Goal: Transaction & Acquisition: Subscribe to service/newsletter

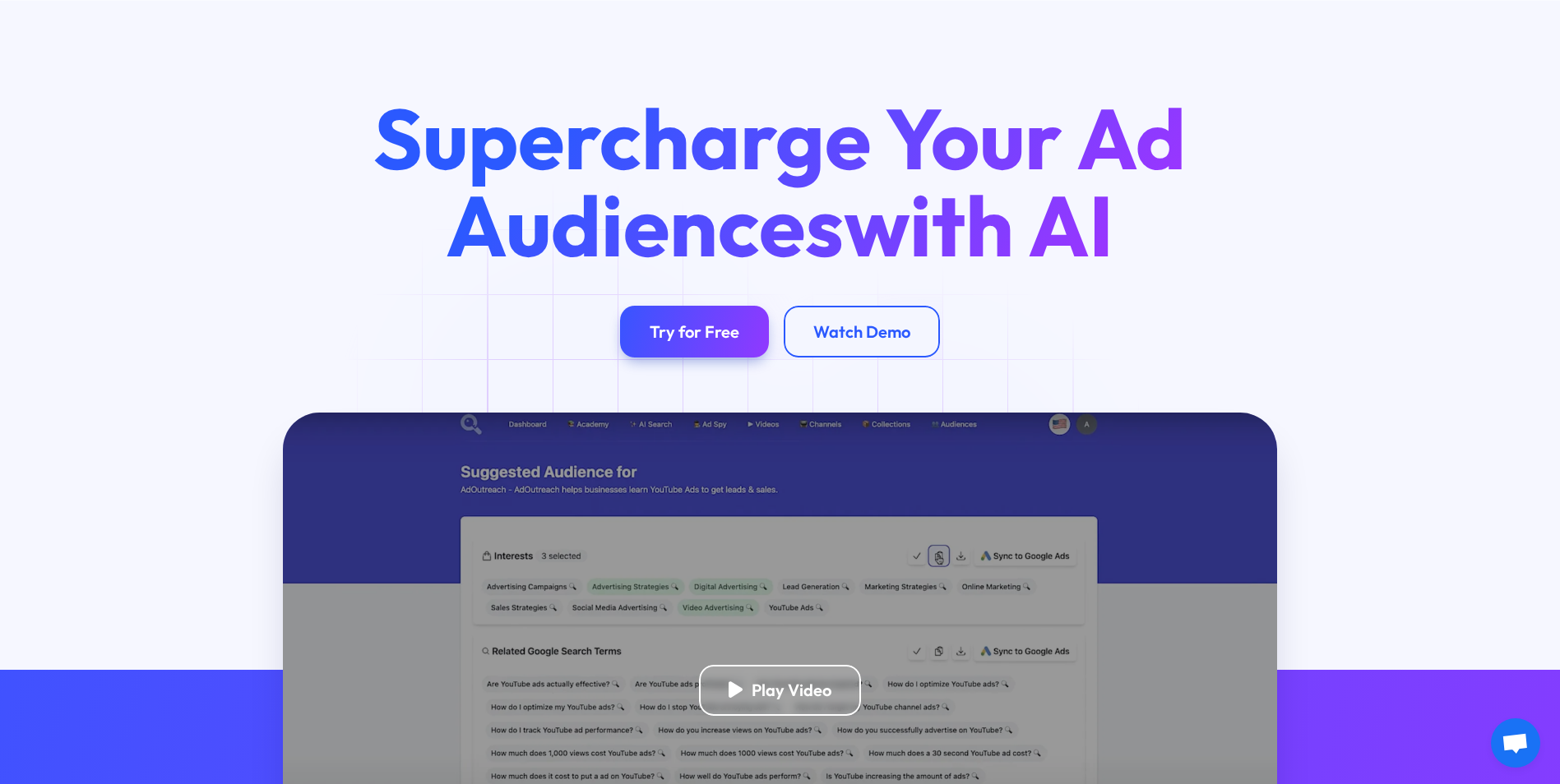
scroll to position [82, 0]
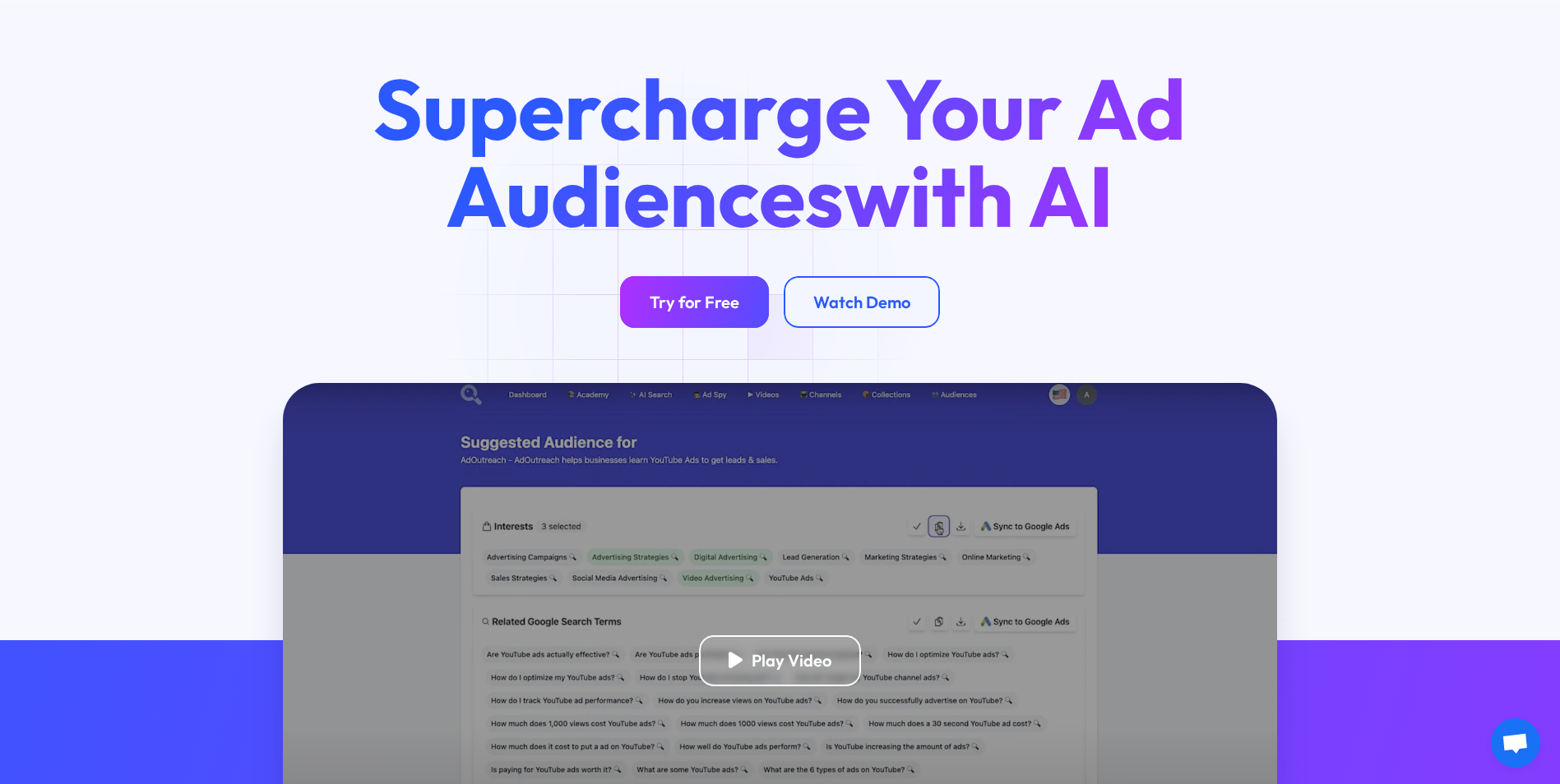
click at [683, 304] on div "Try for Free" at bounding box center [694, 302] width 89 height 21
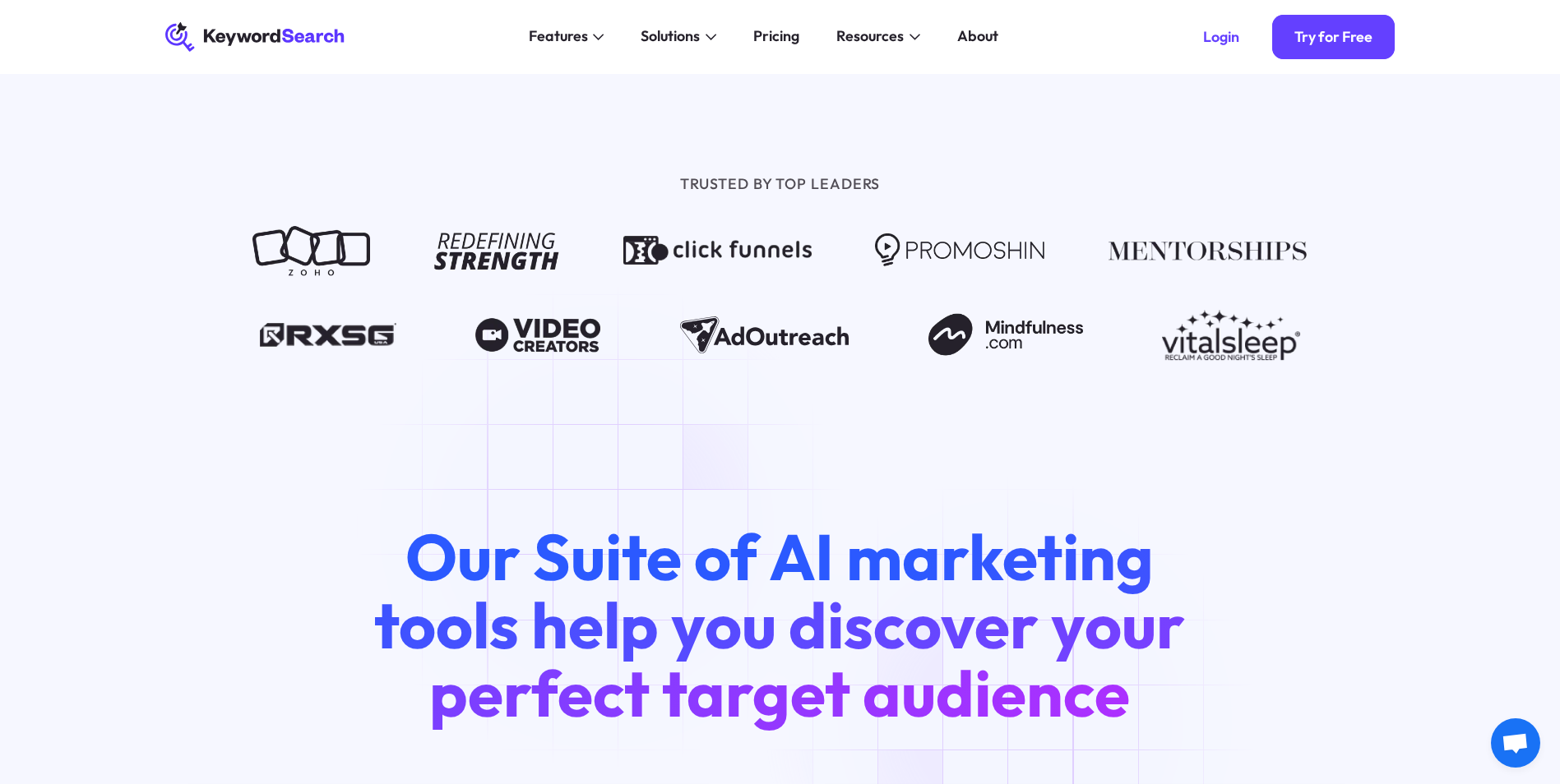
scroll to position [1315, 0]
